Goal: Check status: Check status

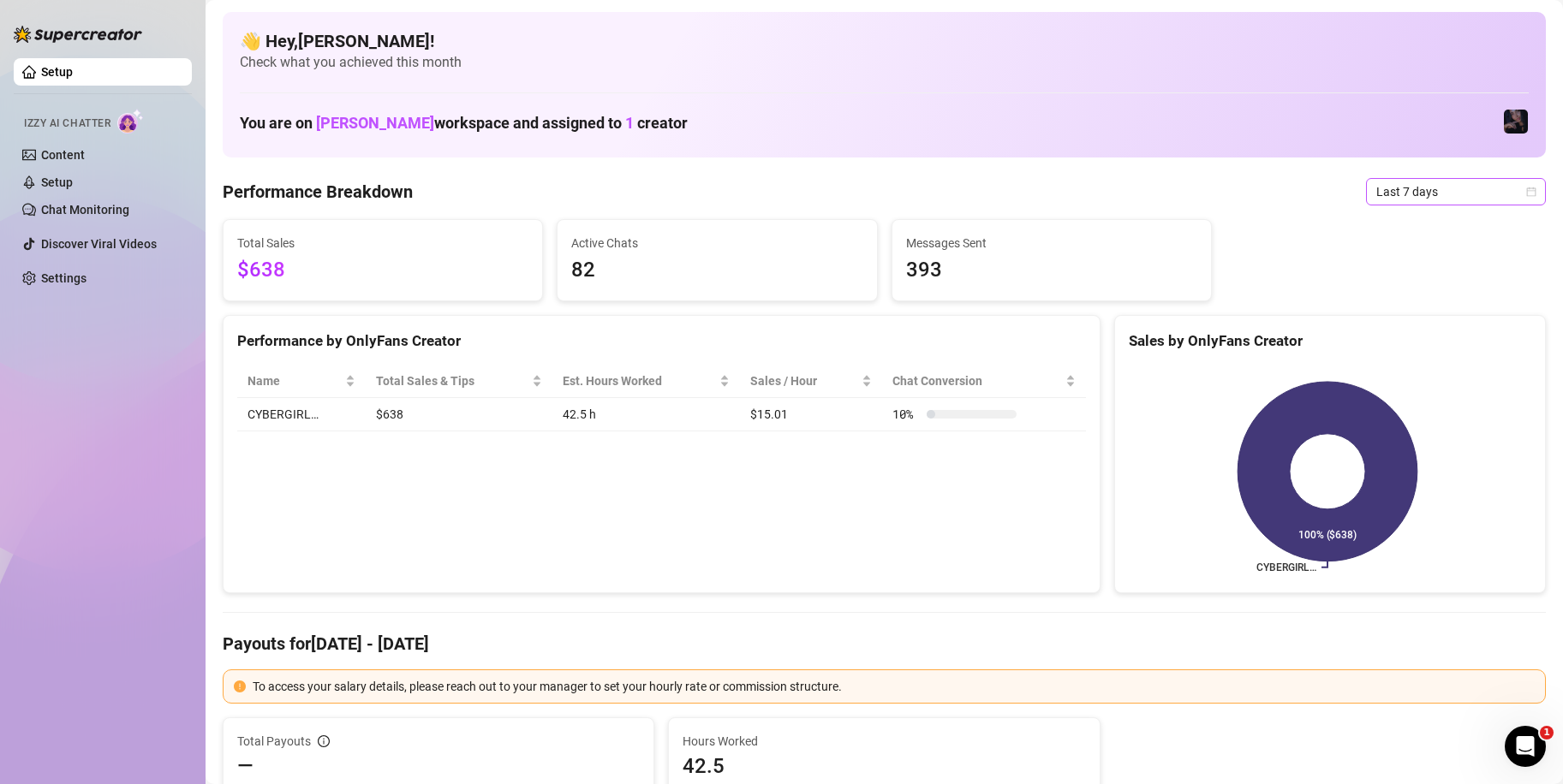
click at [1442, 183] on span "Last 7 days" at bounding box center [1456, 192] width 160 height 26
click at [1435, 329] on div "Custom date" at bounding box center [1441, 336] width 152 height 19
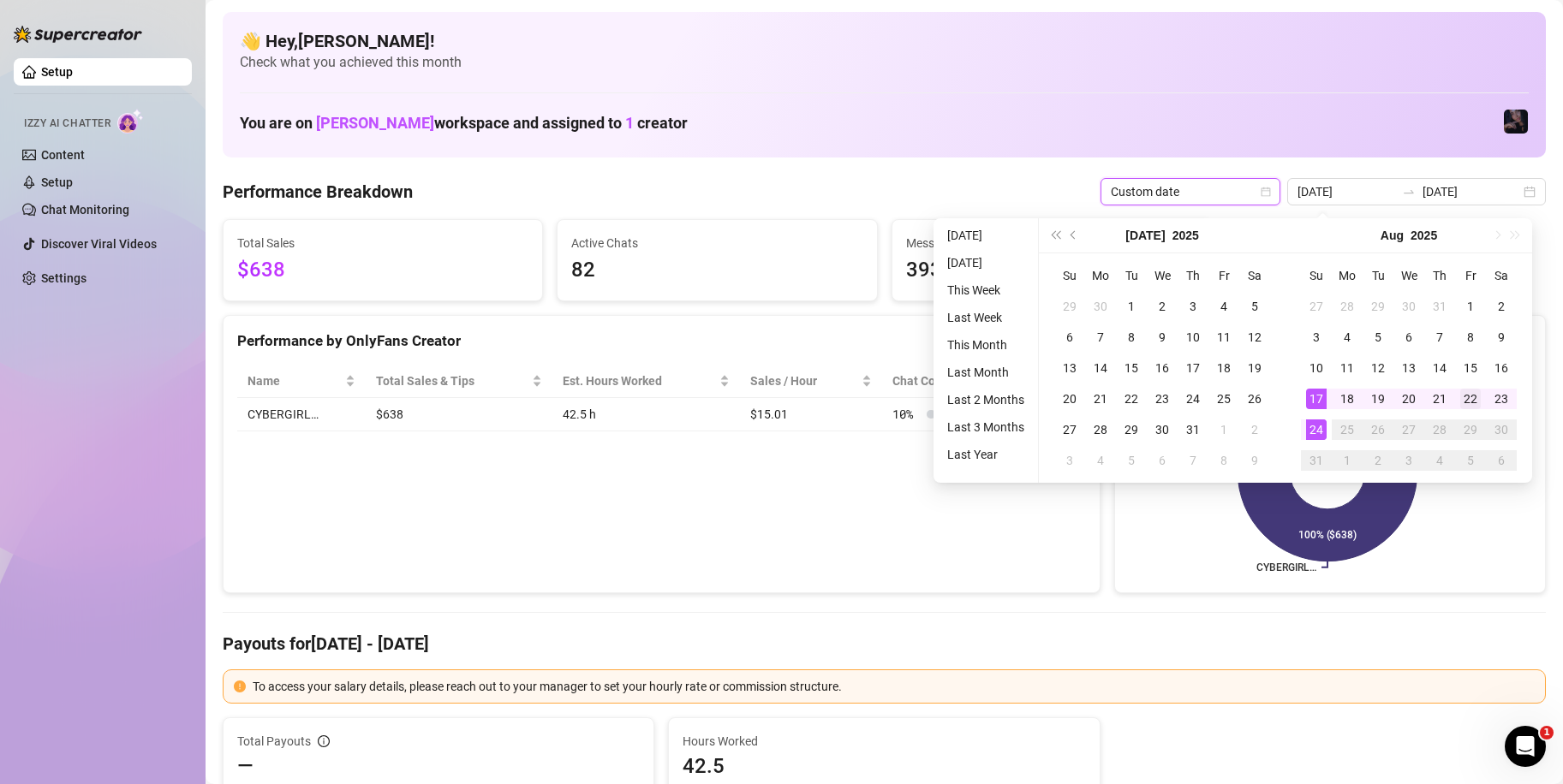
type input "[DATE]"
click at [1469, 405] on div "22" at bounding box center [1470, 399] width 20 height 20
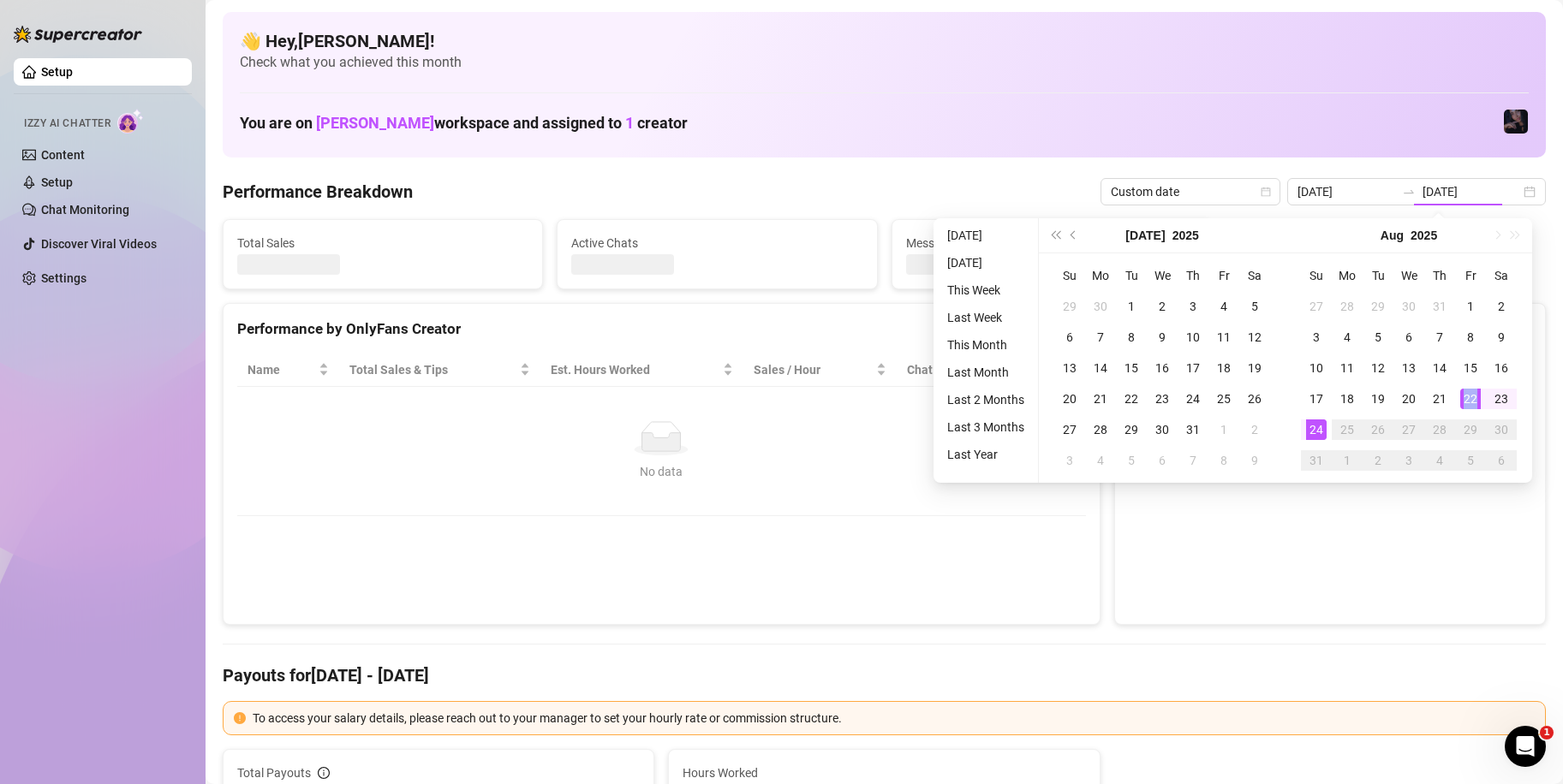
type input "[DATE]"
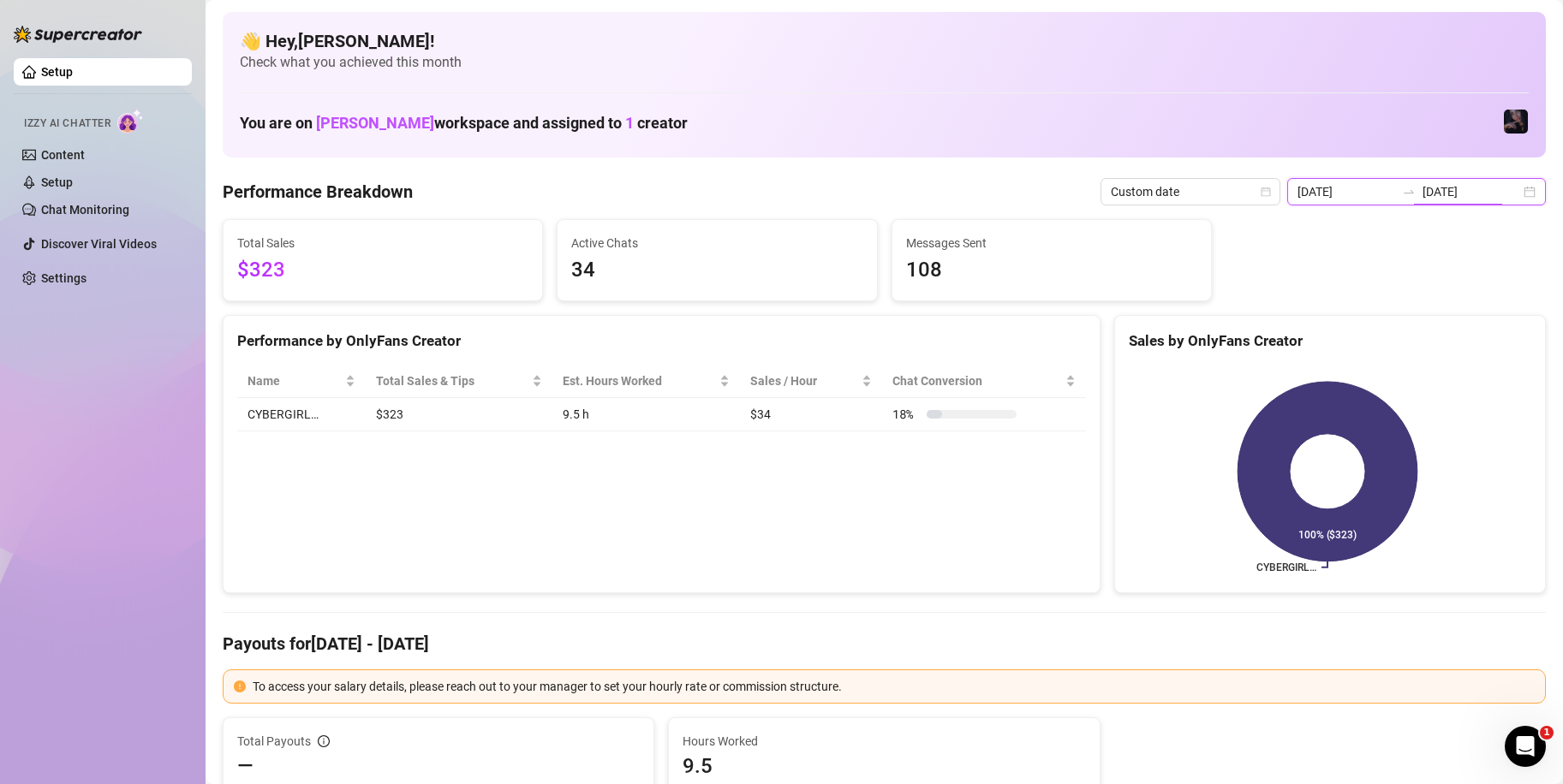
click at [1445, 193] on input "[DATE]" at bounding box center [1471, 192] width 97 height 19
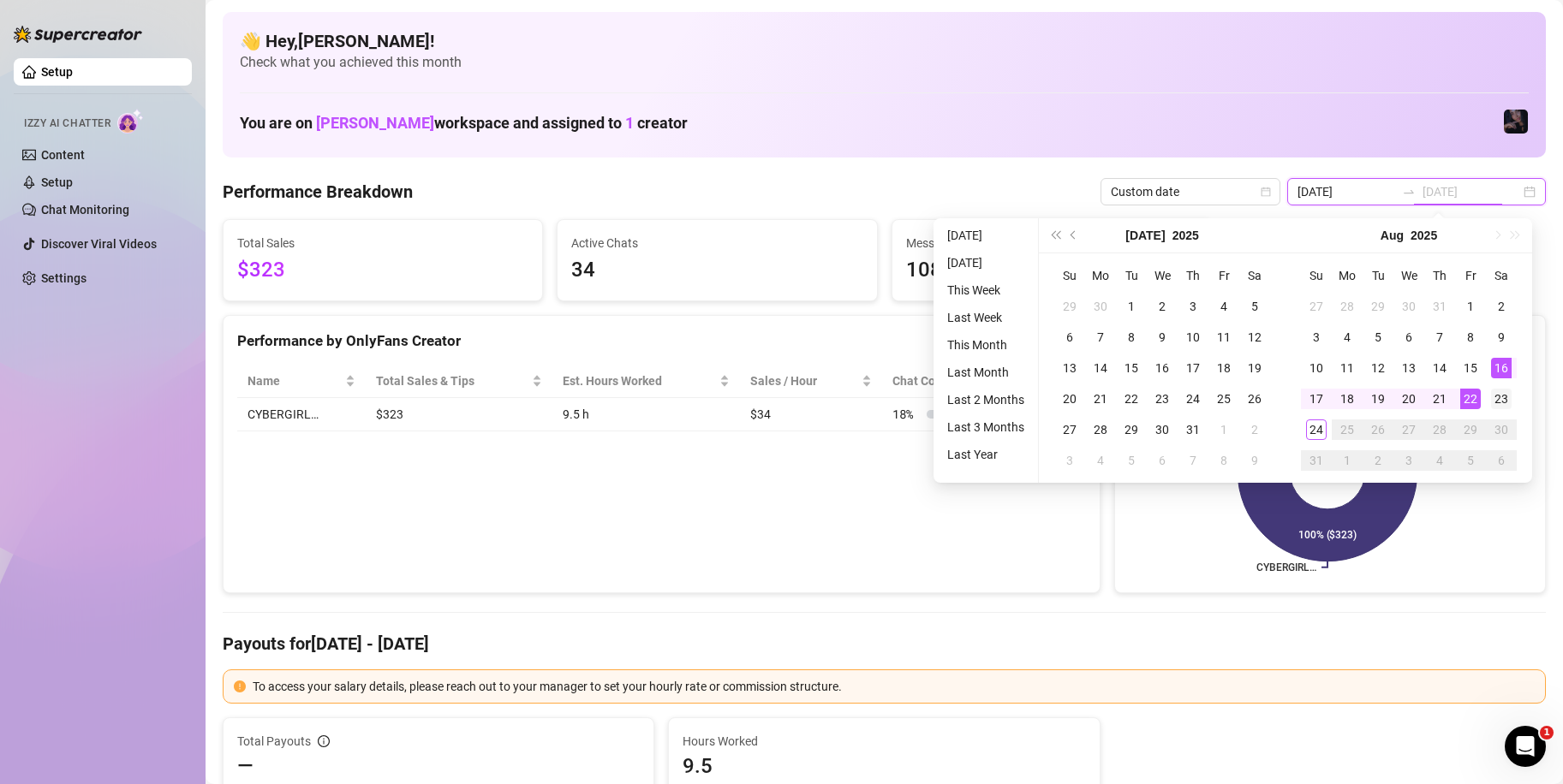
type input "[DATE]"
click at [1502, 405] on div "23" at bounding box center [1501, 399] width 20 height 20
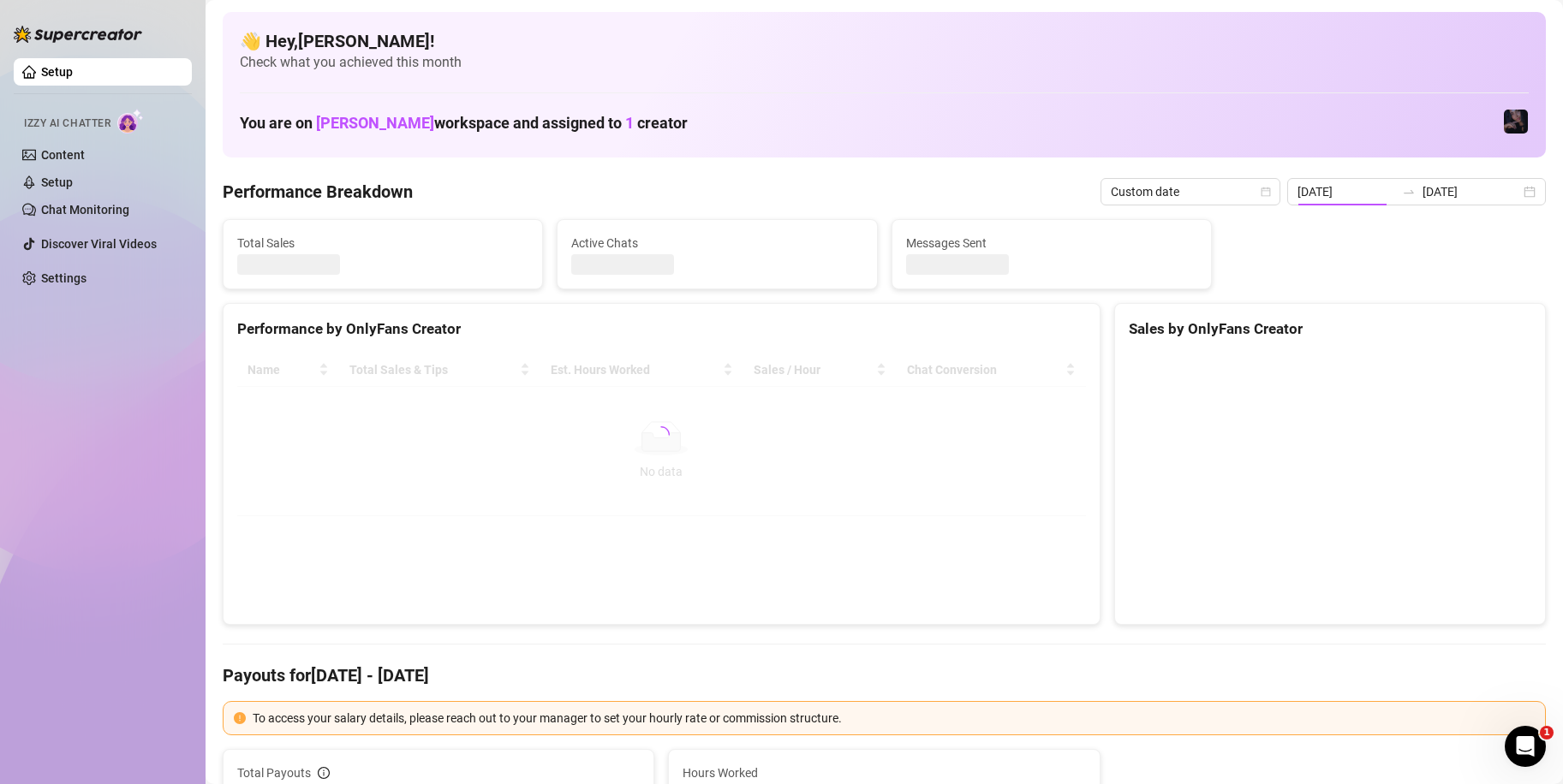
type input "[DATE]"
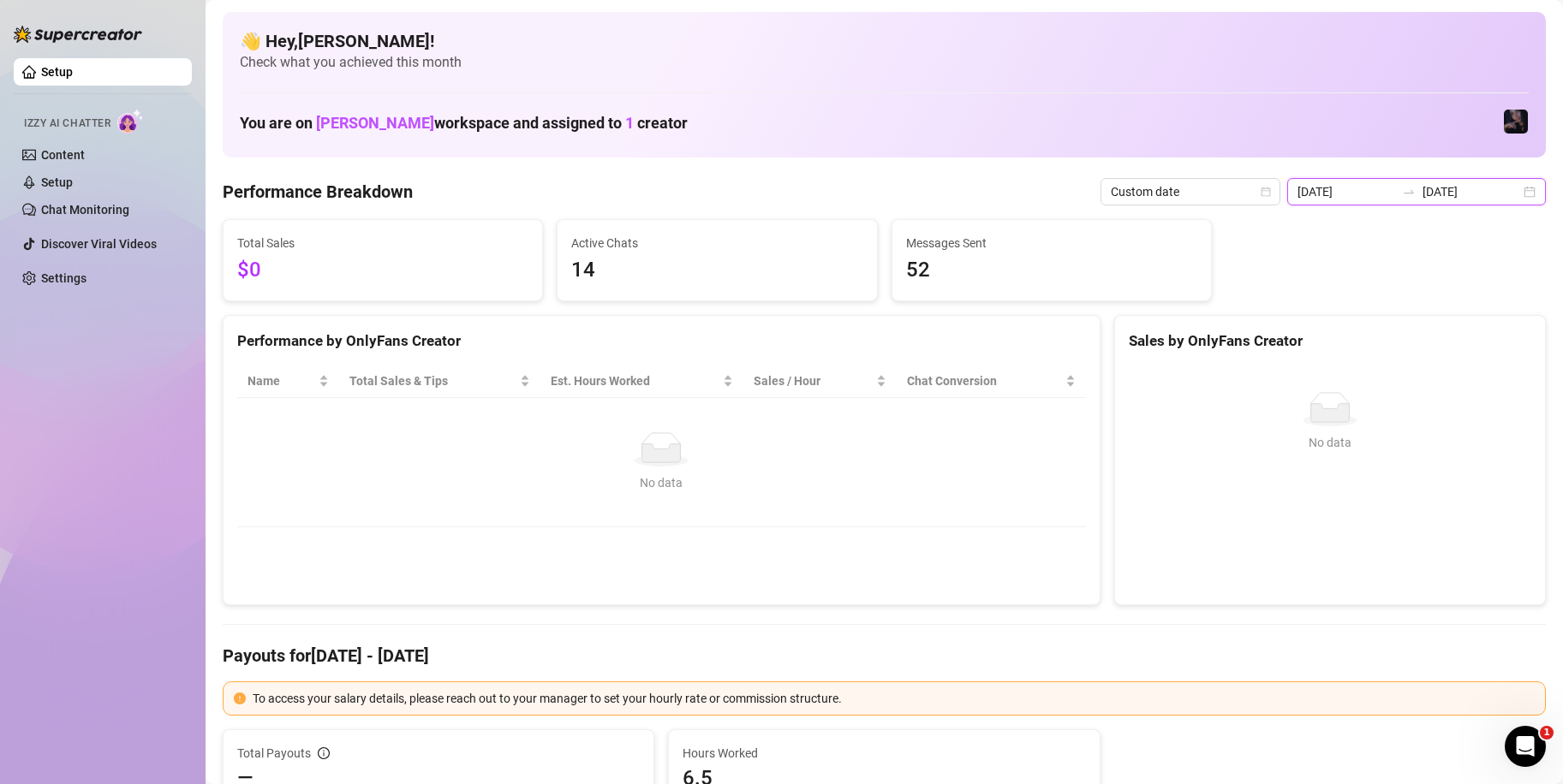
click at [1424, 199] on input "[DATE]" at bounding box center [1471, 192] width 97 height 19
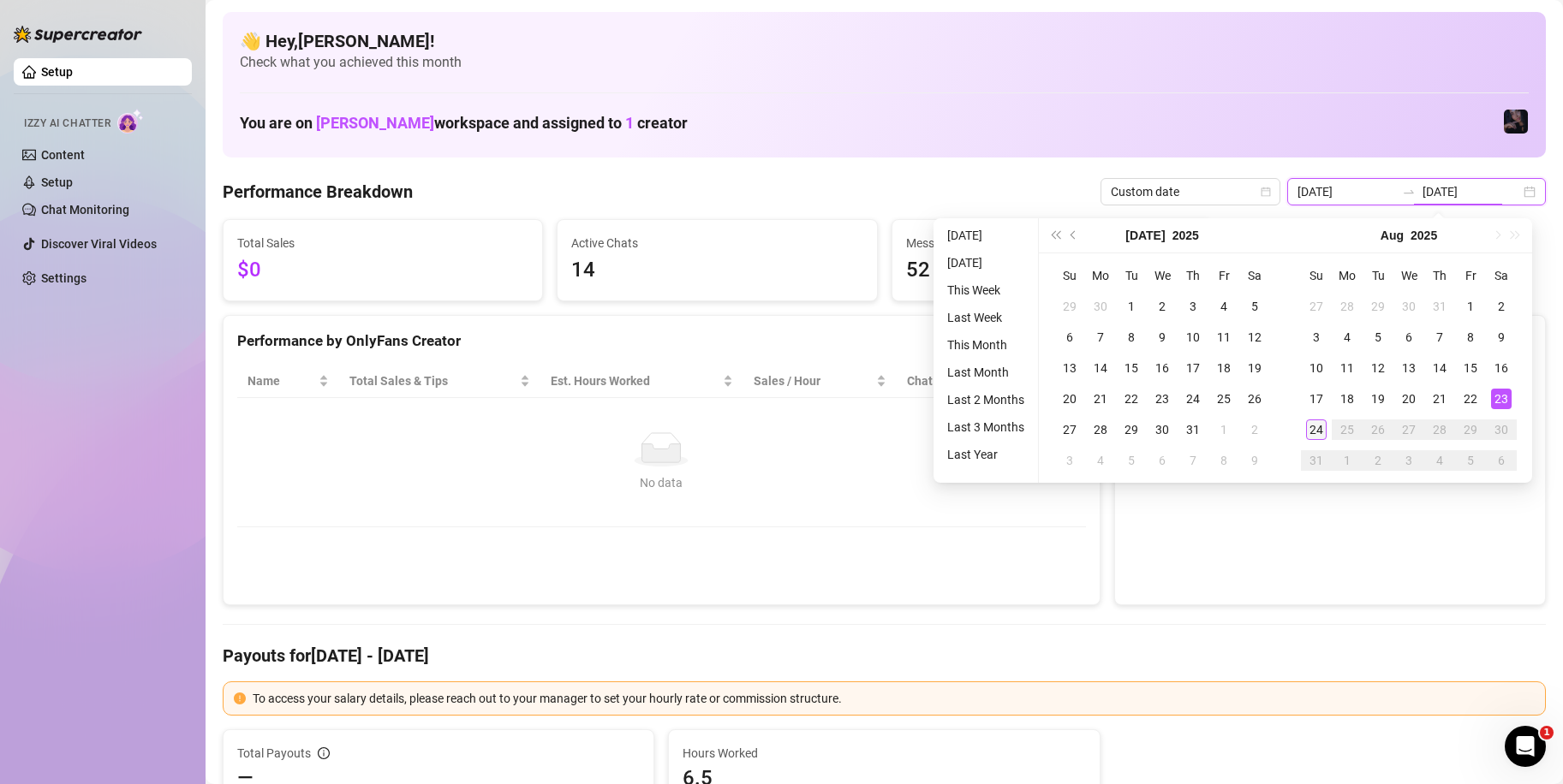
type input "[DATE]"
click at [1313, 441] on td "24" at bounding box center [1316, 430] width 31 height 31
type input "[DATE]"
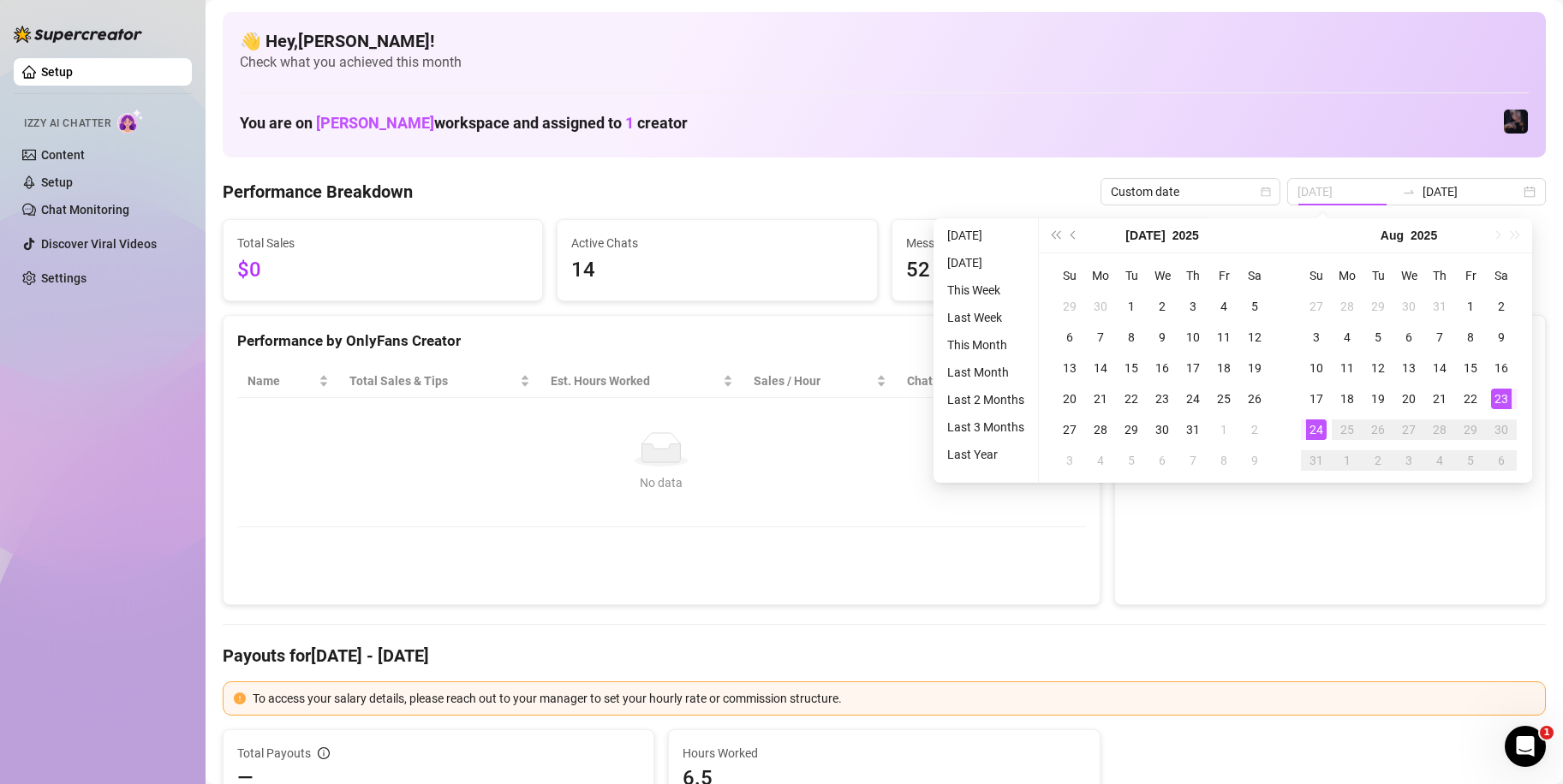
type input "[DATE]"
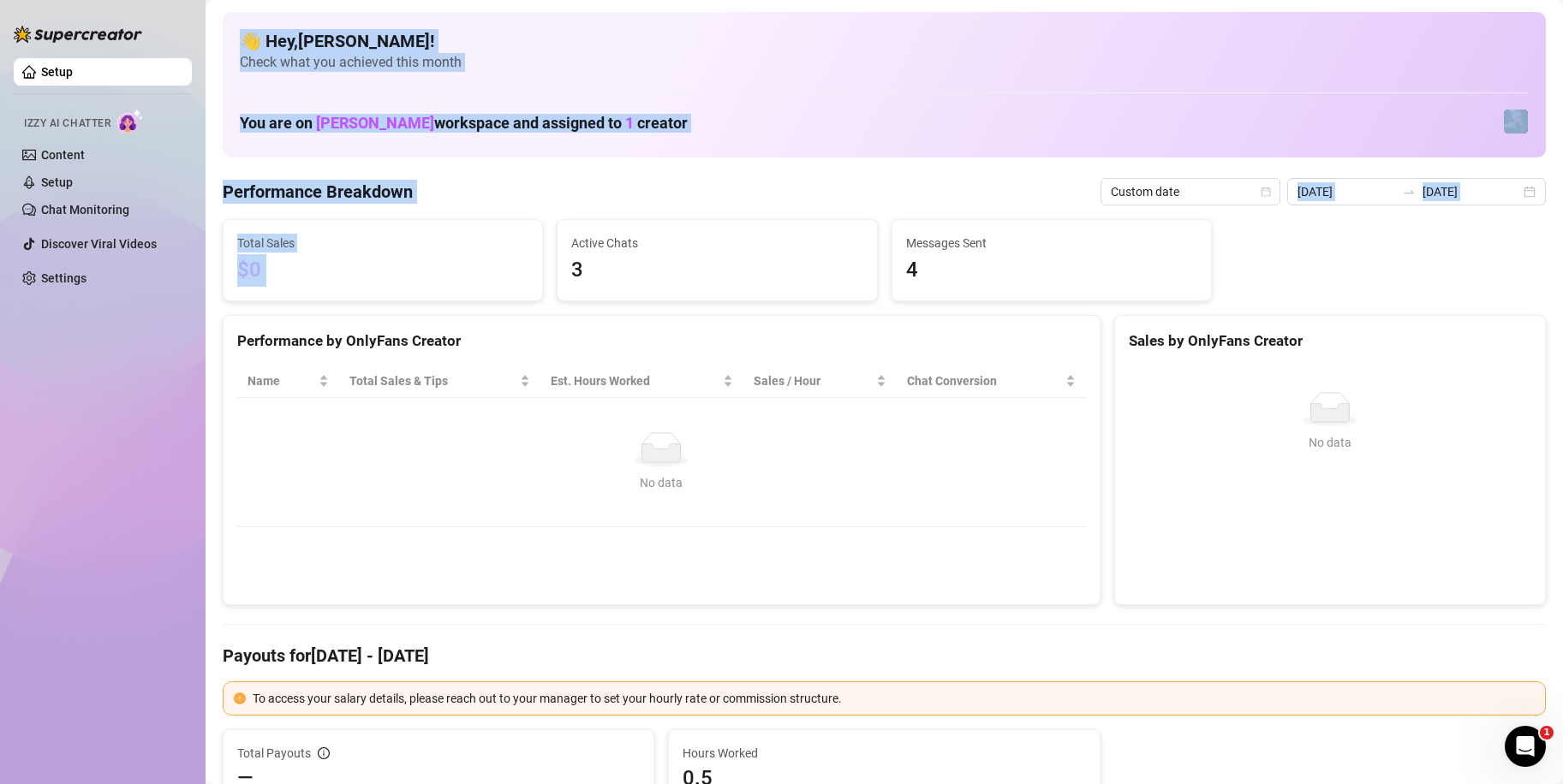
drag, startPoint x: 206, startPoint y: 209, endPoint x: 551, endPoint y: 234, distance: 345.9
click at [550, 234] on div "Setup Izzy AI Chatter Content Setup Chat Monitoring Discover Viral Videos Setti…" at bounding box center [782, 392] width 1563 height 784
click at [615, 204] on div "Performance Breakdown Custom date [DATE] [DATE]" at bounding box center [884, 192] width 1323 height 28
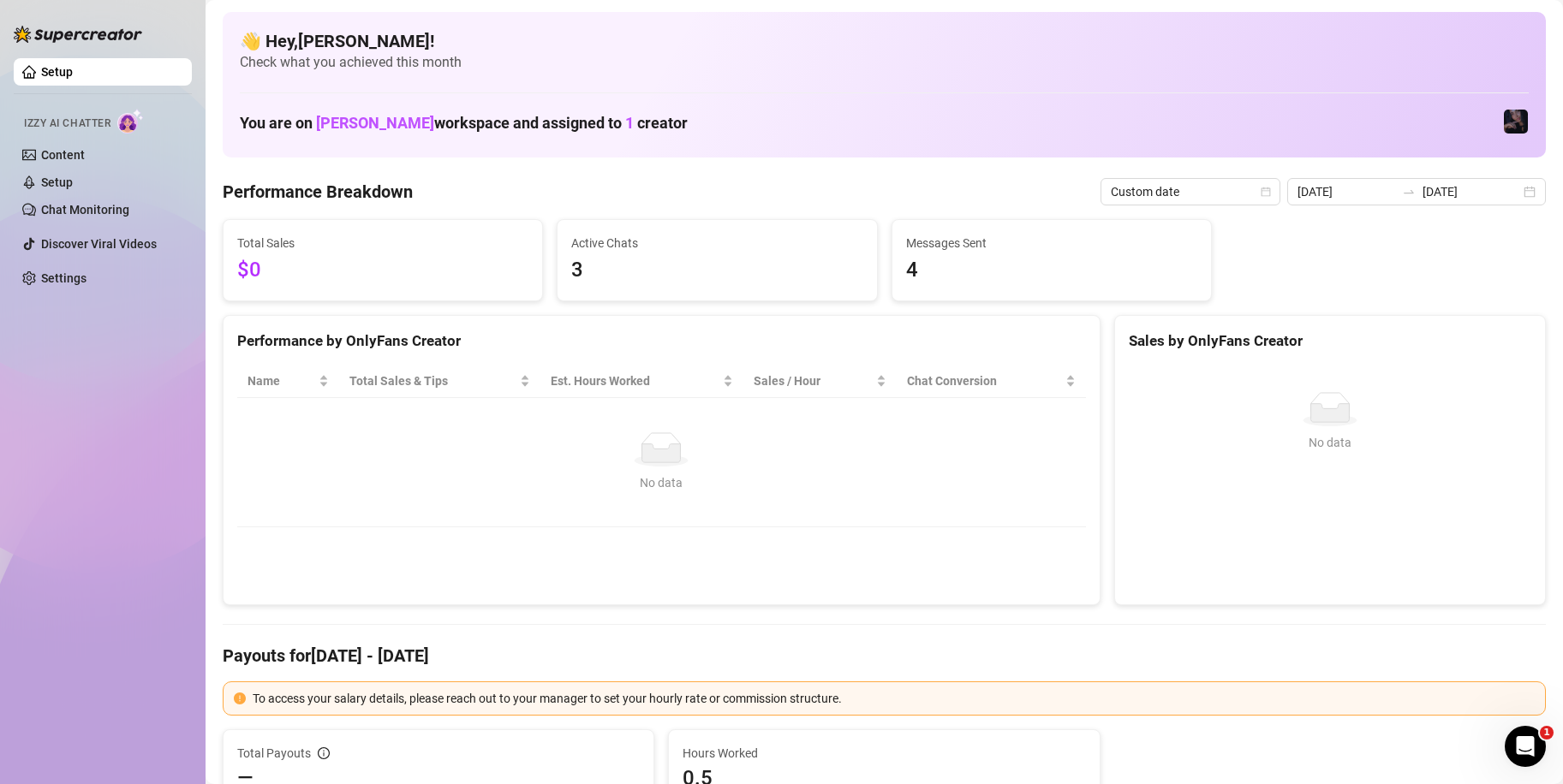
click at [617, 190] on div "Performance Breakdown Custom date [DATE] [DATE]" at bounding box center [884, 192] width 1323 height 28
click at [84, 155] on link "Content" at bounding box center [63, 155] width 44 height 14
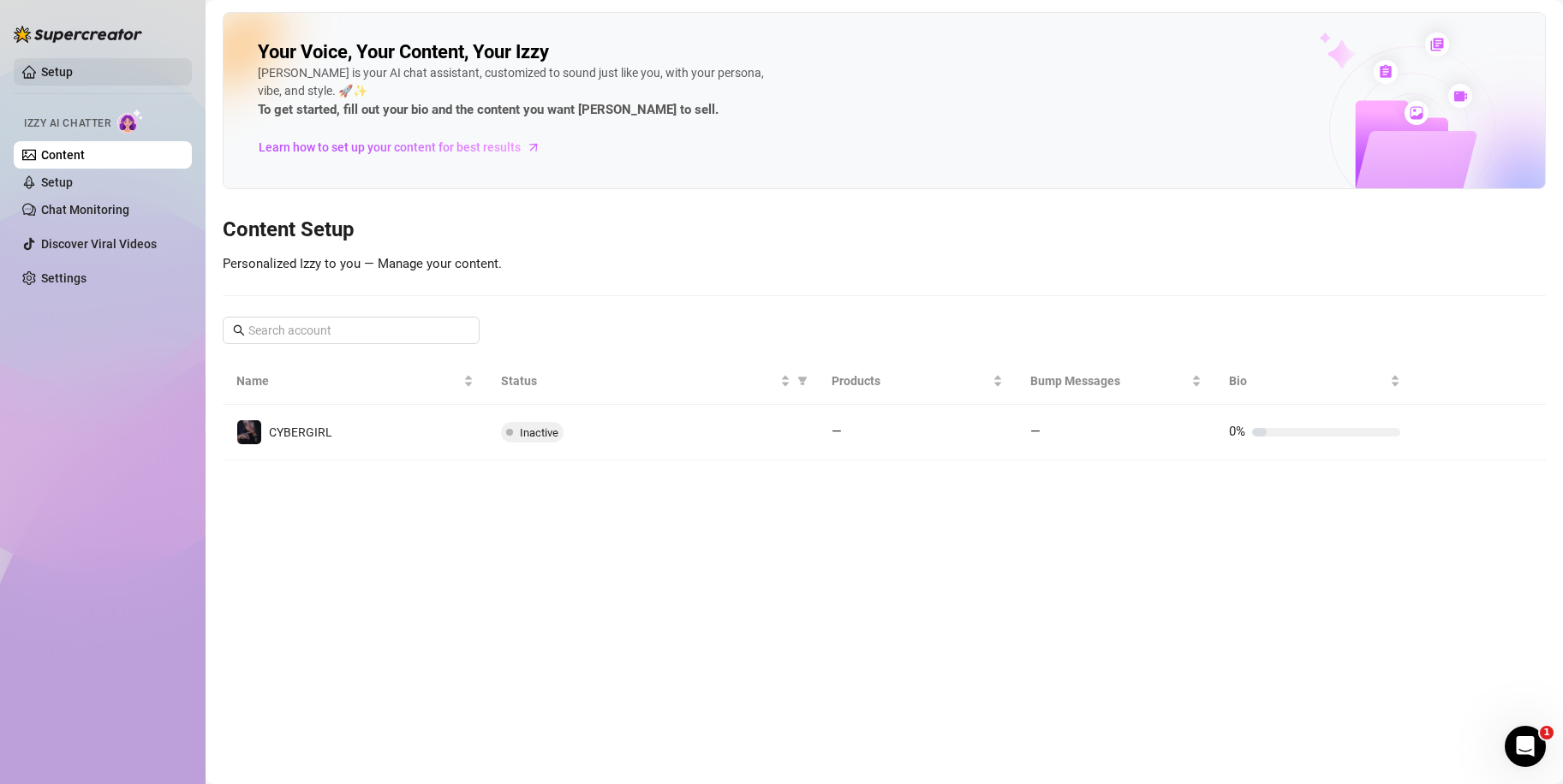
click at [72, 72] on link "Setup" at bounding box center [57, 72] width 32 height 14
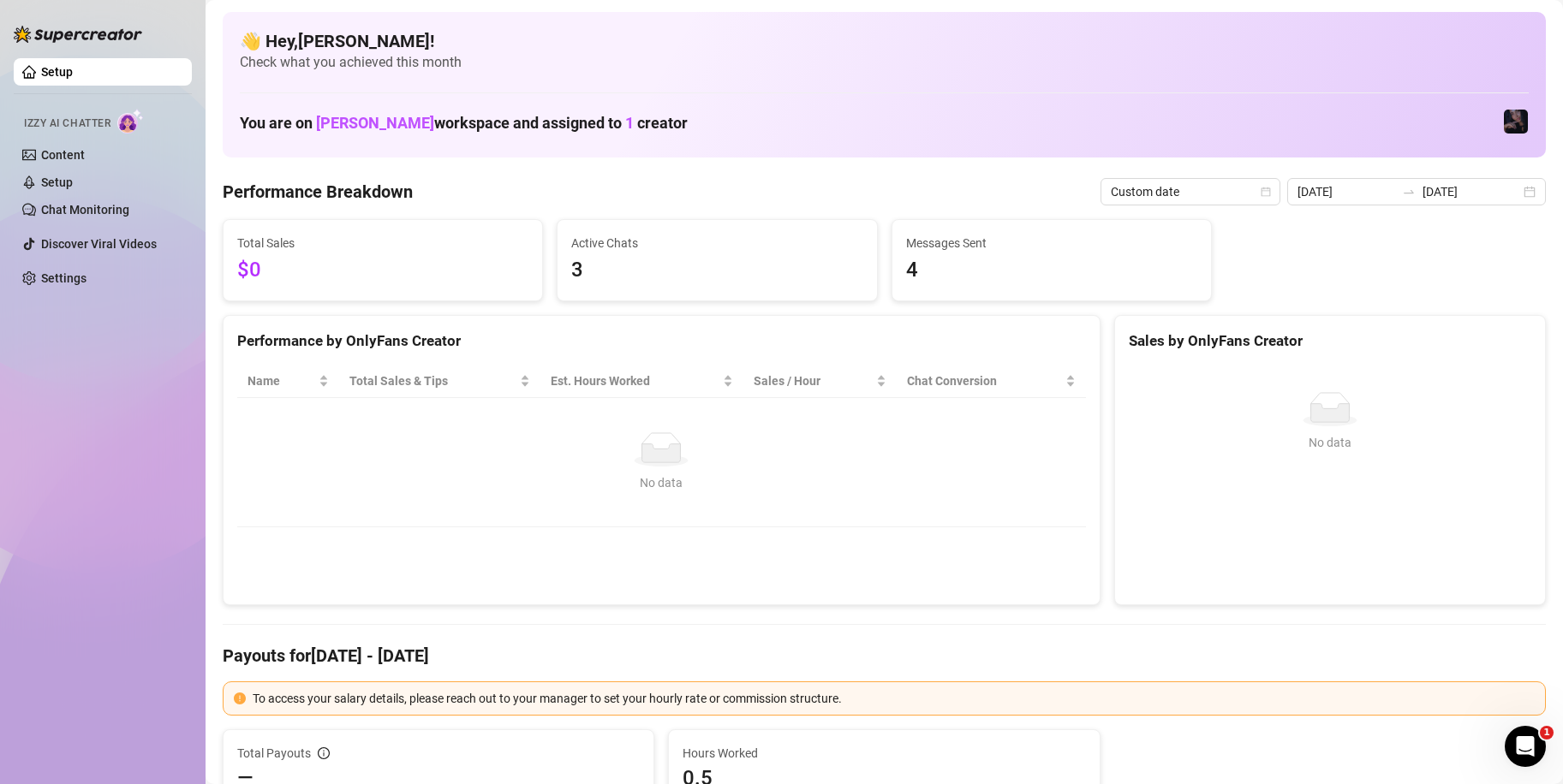
click at [246, 182] on Breakdown "Performance Breakdown" at bounding box center [317, 192] width 190 height 24
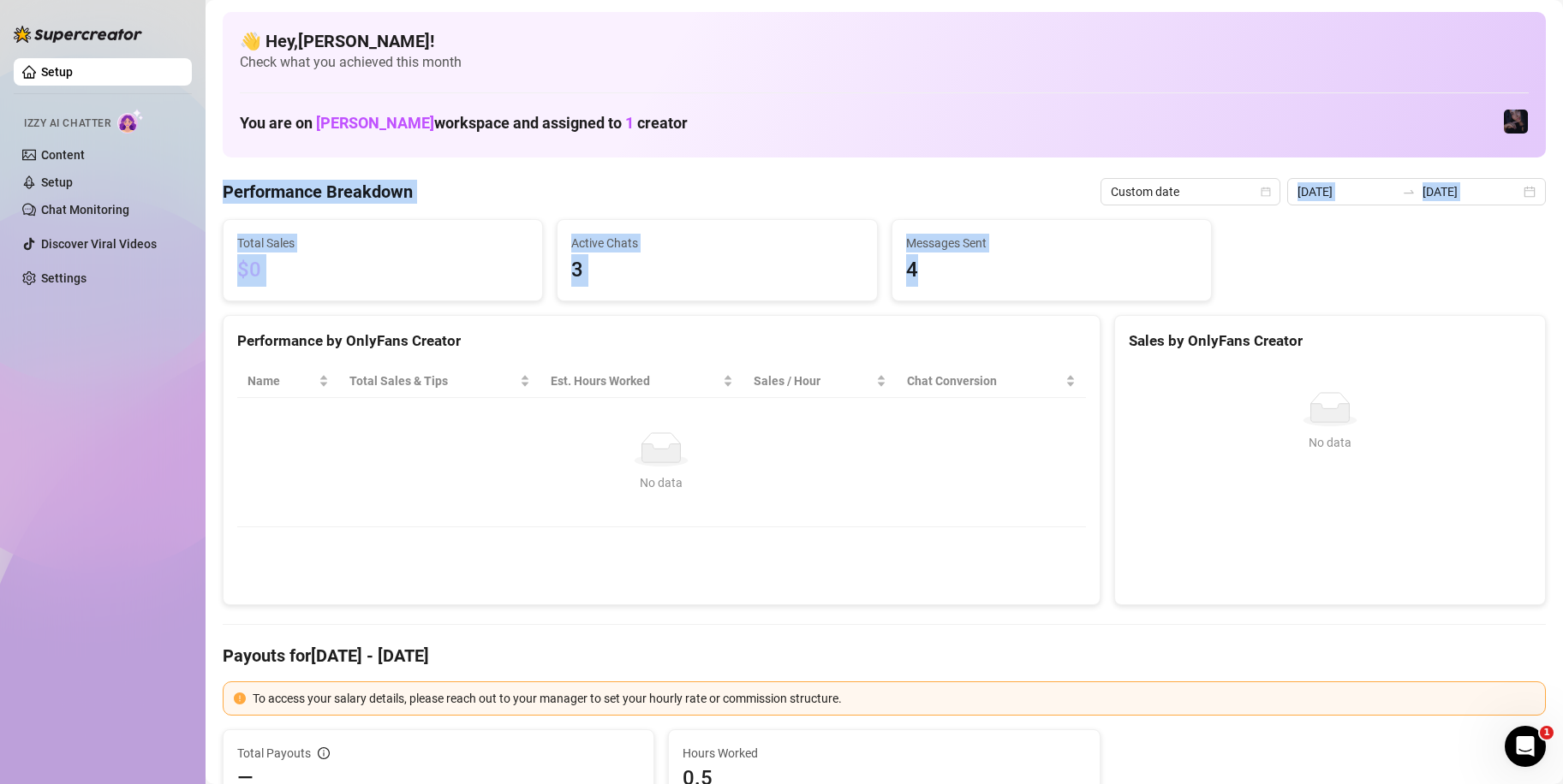
drag, startPoint x: 222, startPoint y: 187, endPoint x: 1226, endPoint y: 289, distance: 1009.2
click at [1227, 289] on div "Total Sales $0 Active Chats 3 Messages Sent 4" at bounding box center [883, 260] width 1336 height 83
drag, startPoint x: 224, startPoint y: 209, endPoint x: 279, endPoint y: 262, distance: 76.4
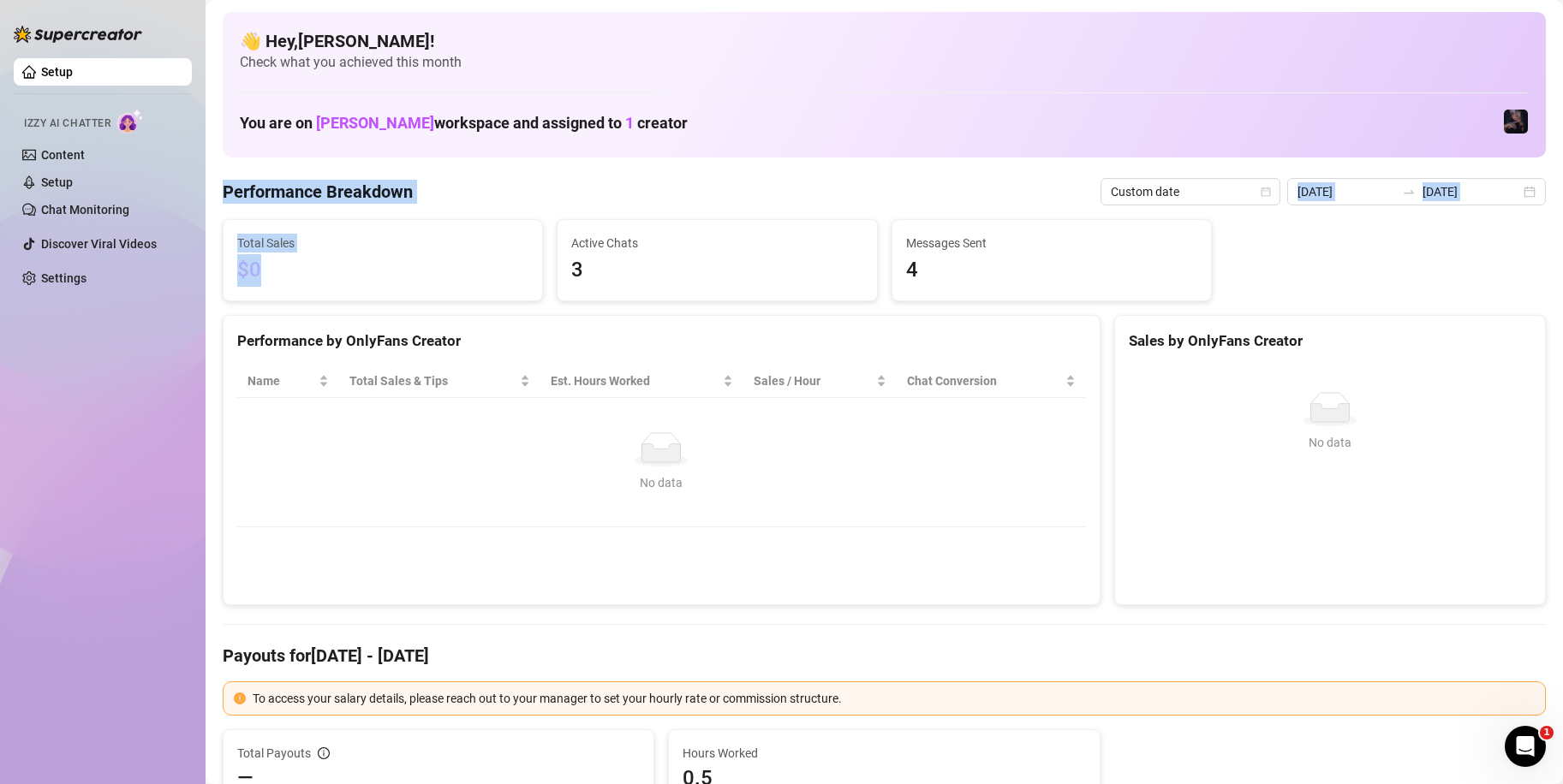
click at [461, 244] on span "Total Sales" at bounding box center [382, 243] width 291 height 19
